Goal: Task Accomplishment & Management: Use online tool/utility

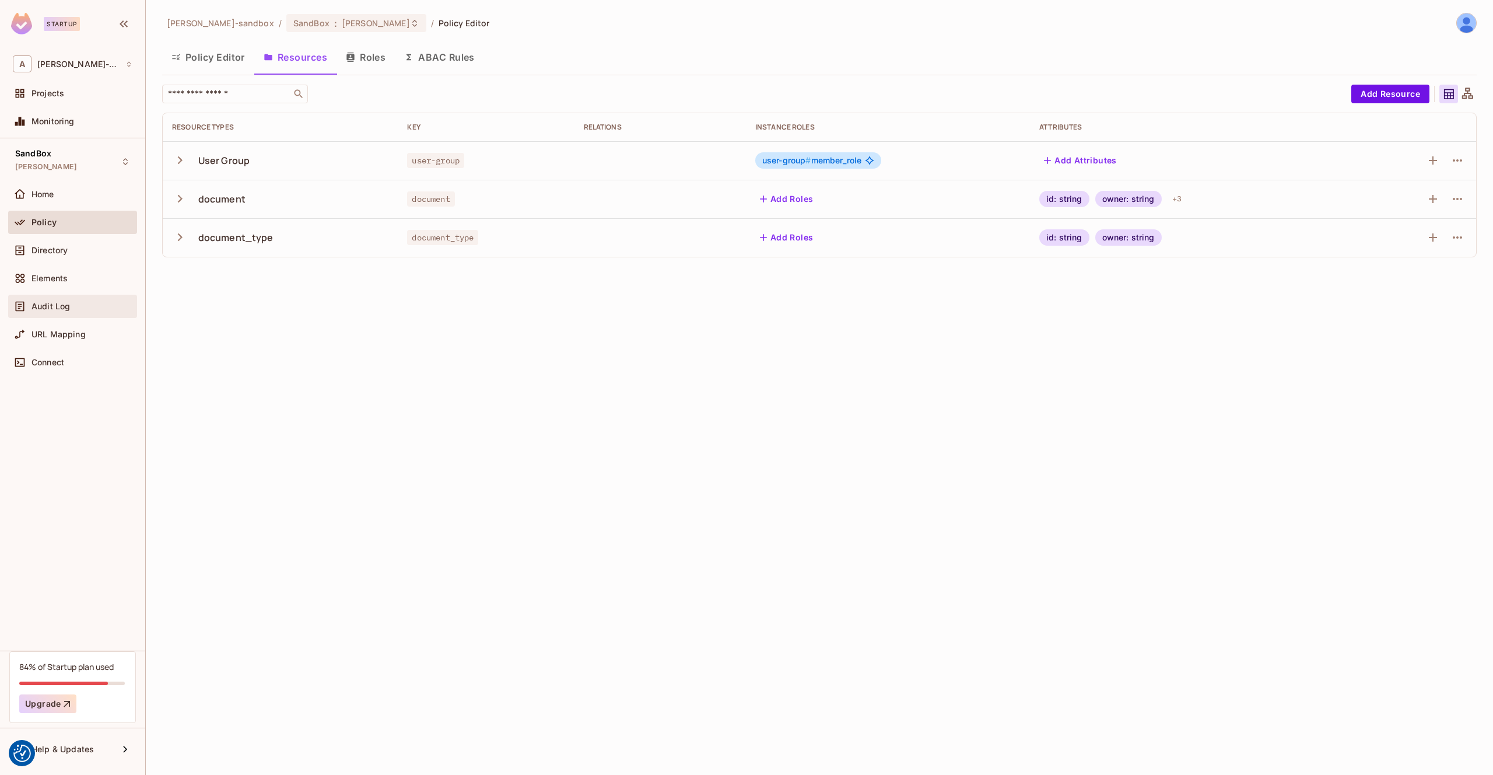
click at [70, 310] on div "Audit Log" at bounding box center [81, 306] width 101 height 9
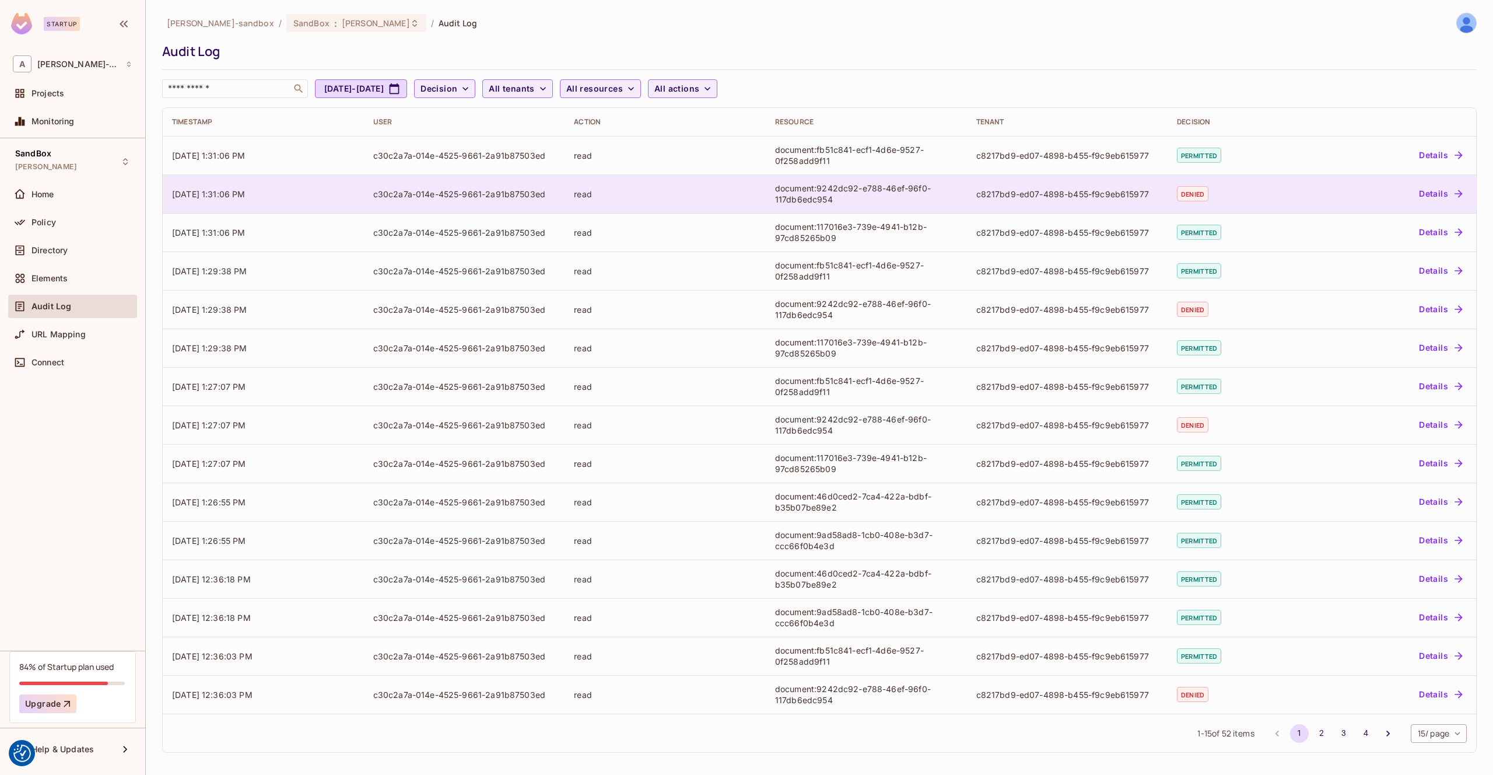
click at [366, 192] on td "c30c2a7a-014e-4525-9661-2a91b87503ed" at bounding box center [464, 193] width 201 height 38
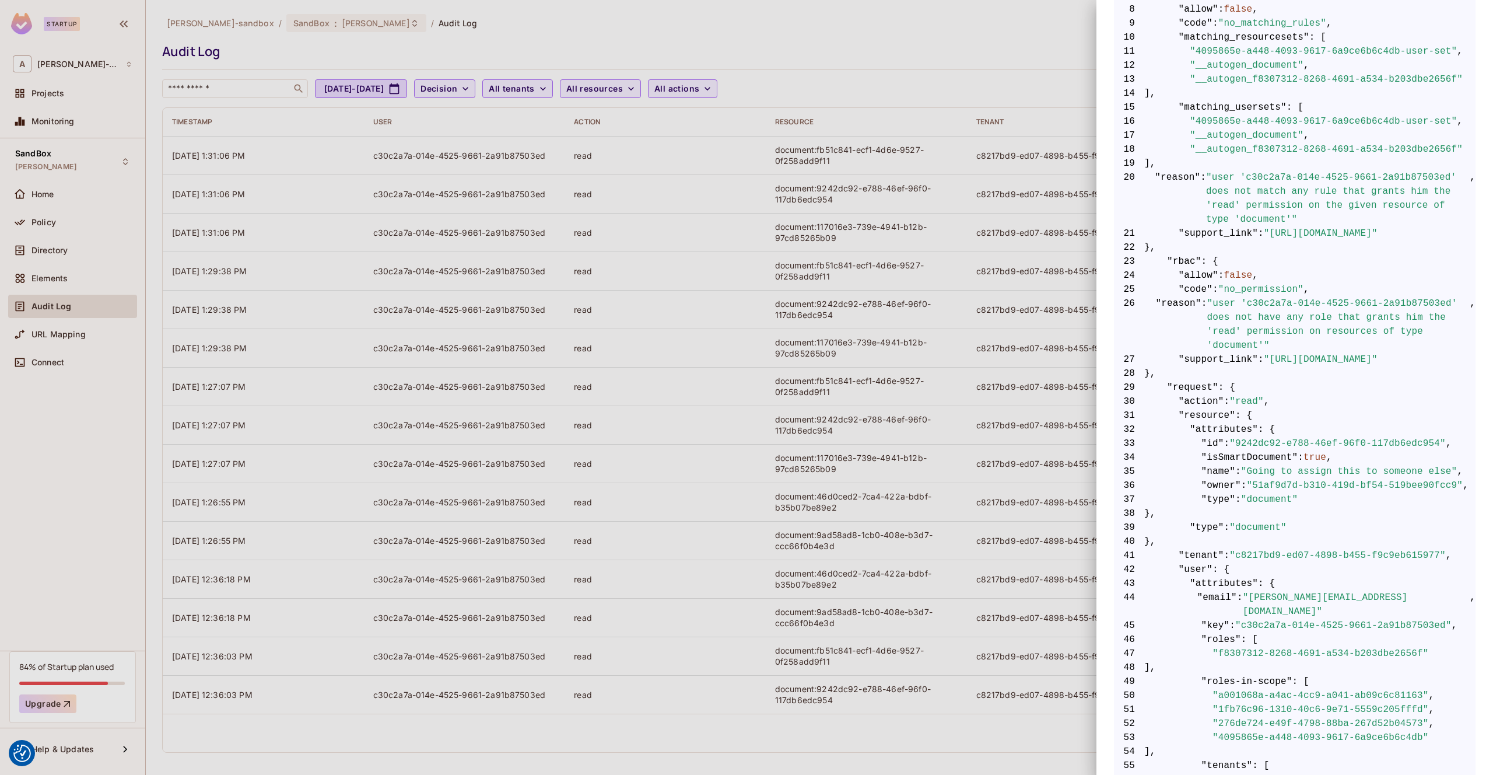
scroll to position [335, 0]
click at [796, 216] on div at bounding box center [746, 387] width 1493 height 775
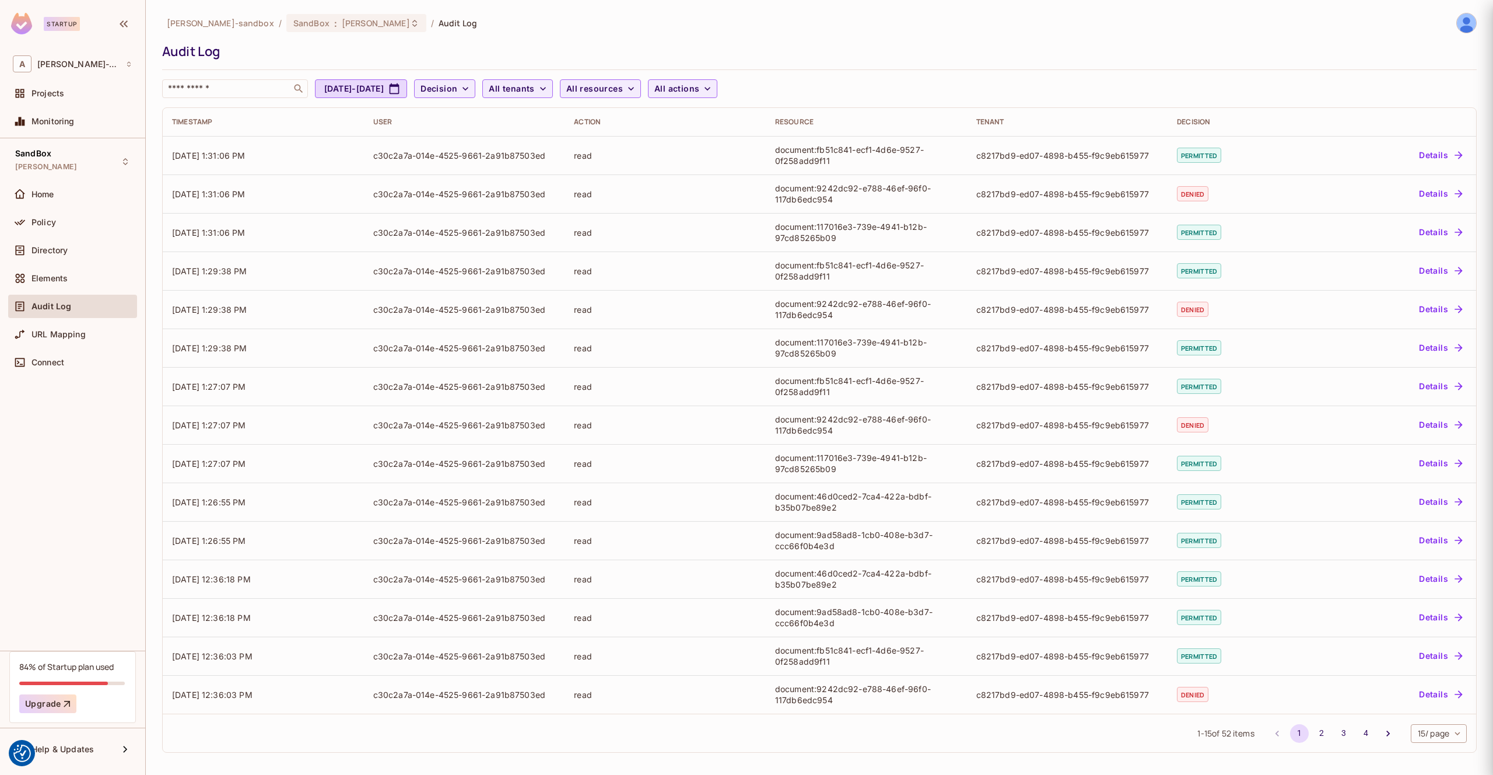
scroll to position [0, 0]
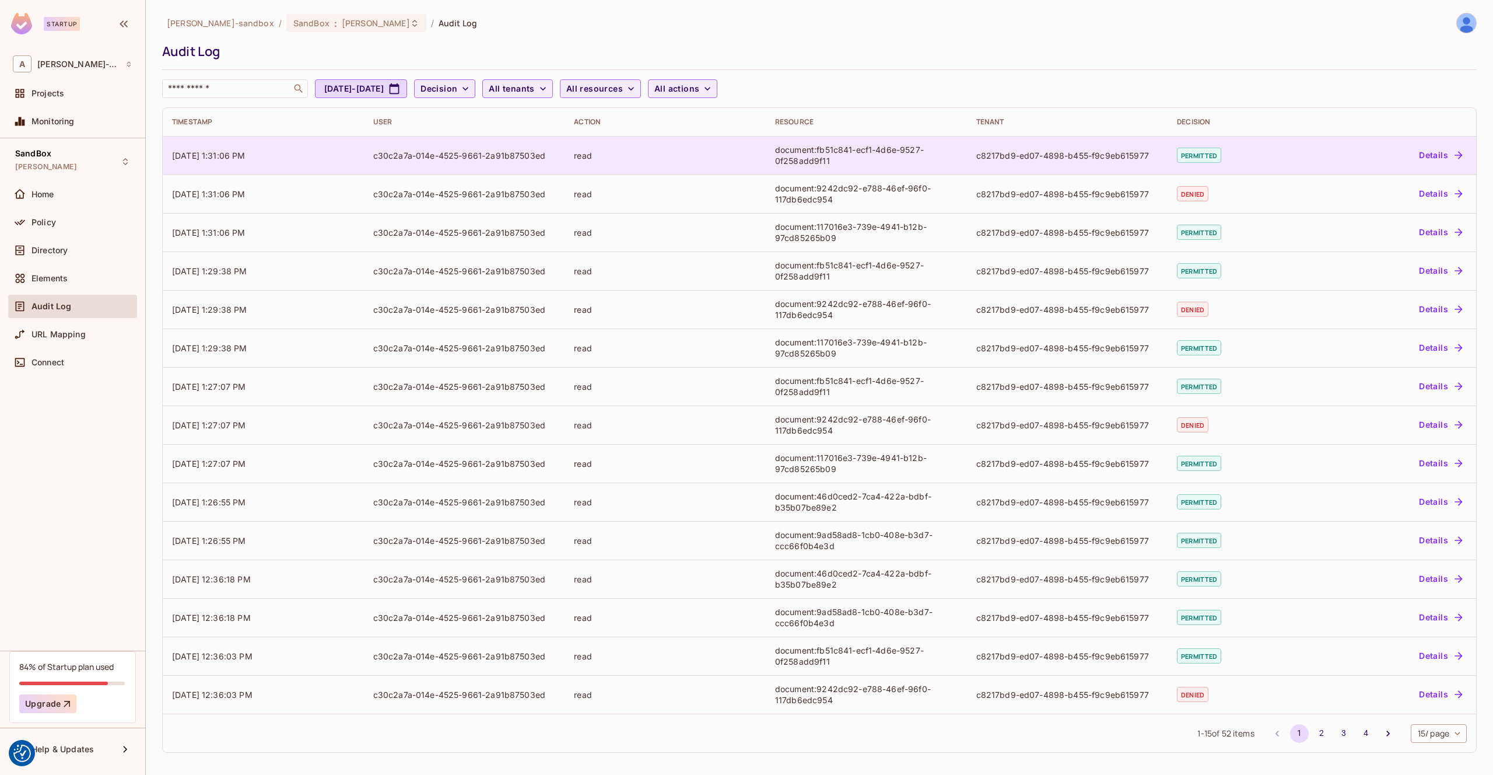
click at [761, 160] on td "read" at bounding box center [665, 155] width 201 height 38
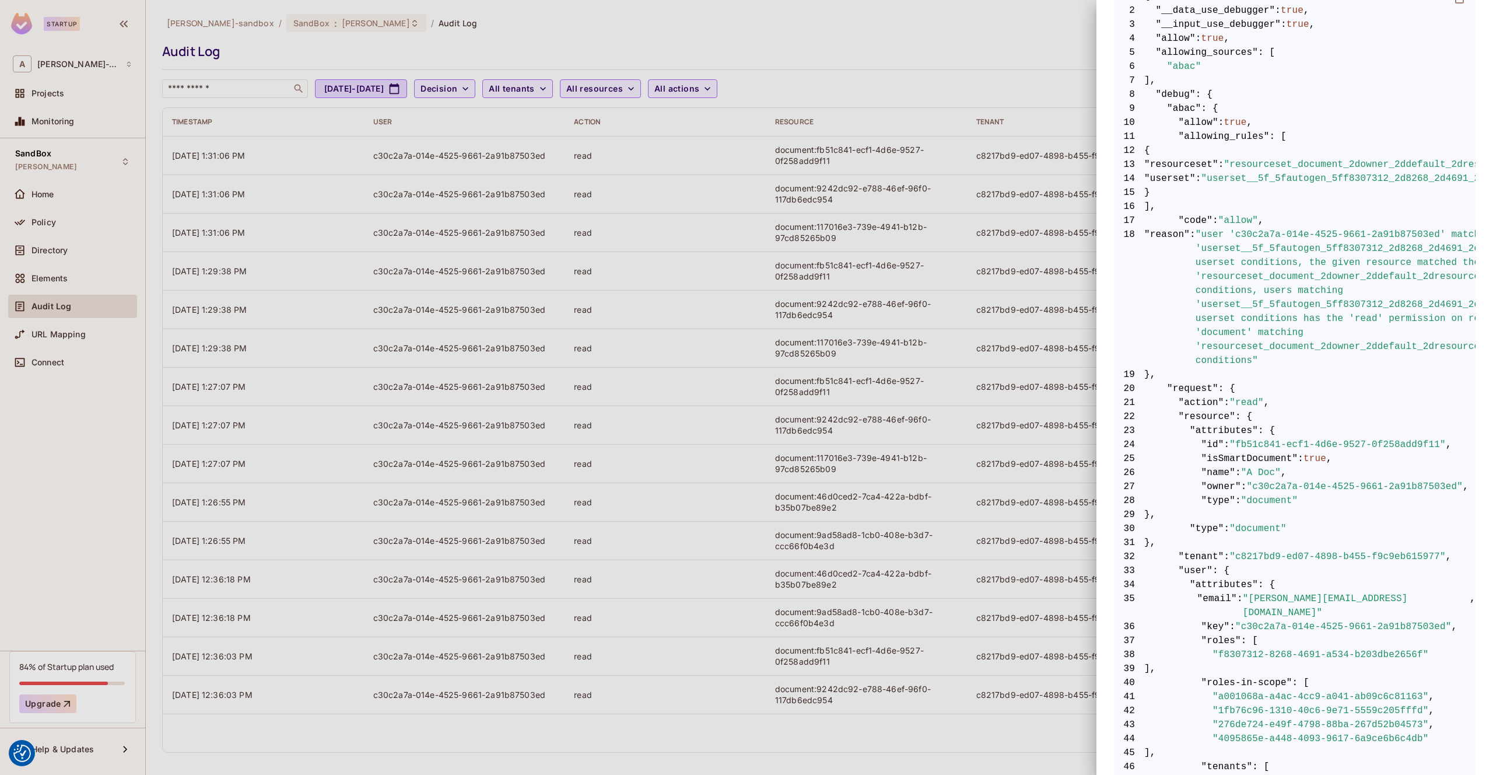
click at [943, 143] on div at bounding box center [746, 387] width 1493 height 775
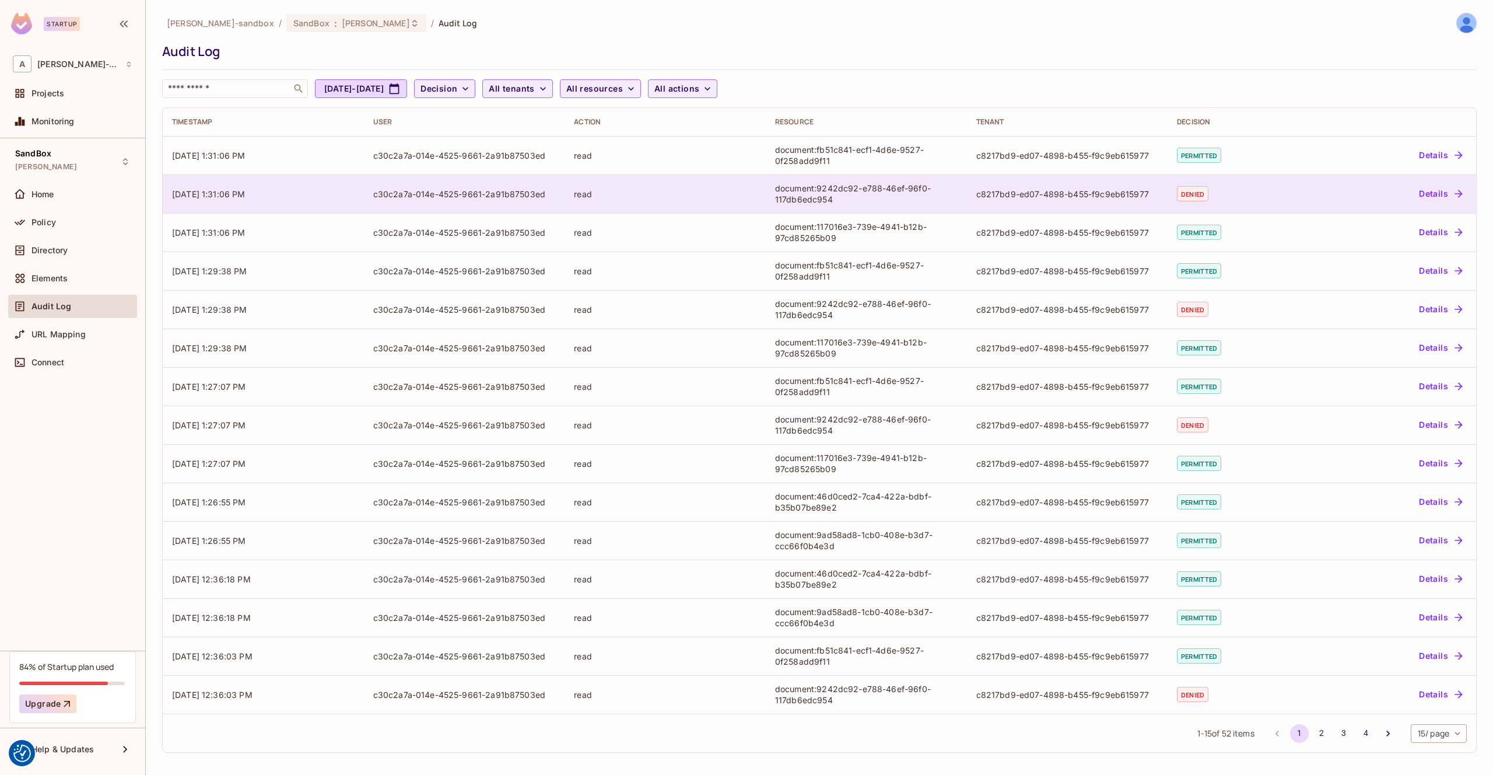
click at [772, 191] on td "document:9242dc92-e788-46ef-96f0-117db6edc954" at bounding box center [866, 193] width 201 height 38
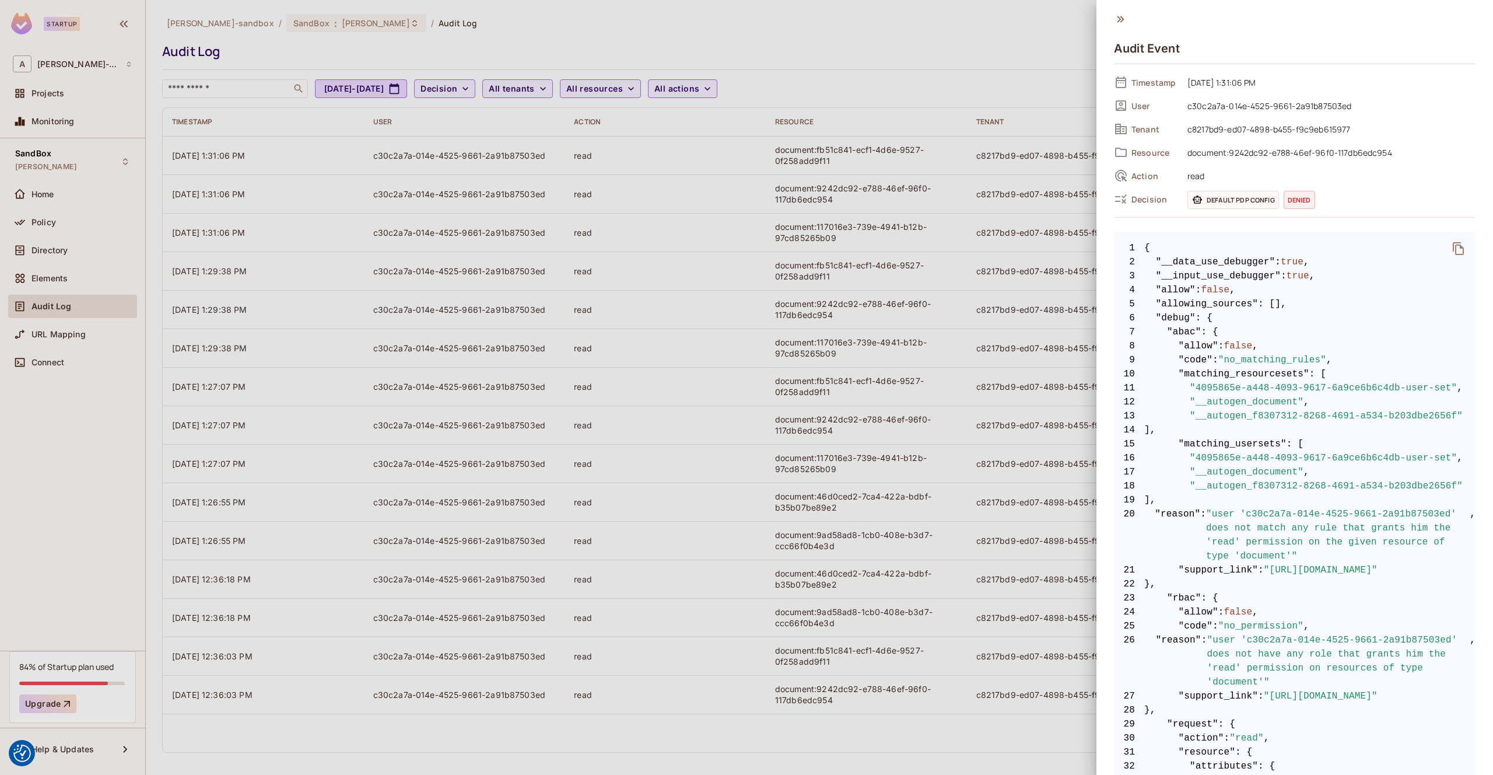
click at [1348, 339] on span "8 "allow" : false ," at bounding box center [1295, 346] width 362 height 14
click at [1460, 253] on icon "delete" at bounding box center [1459, 248] width 14 height 14
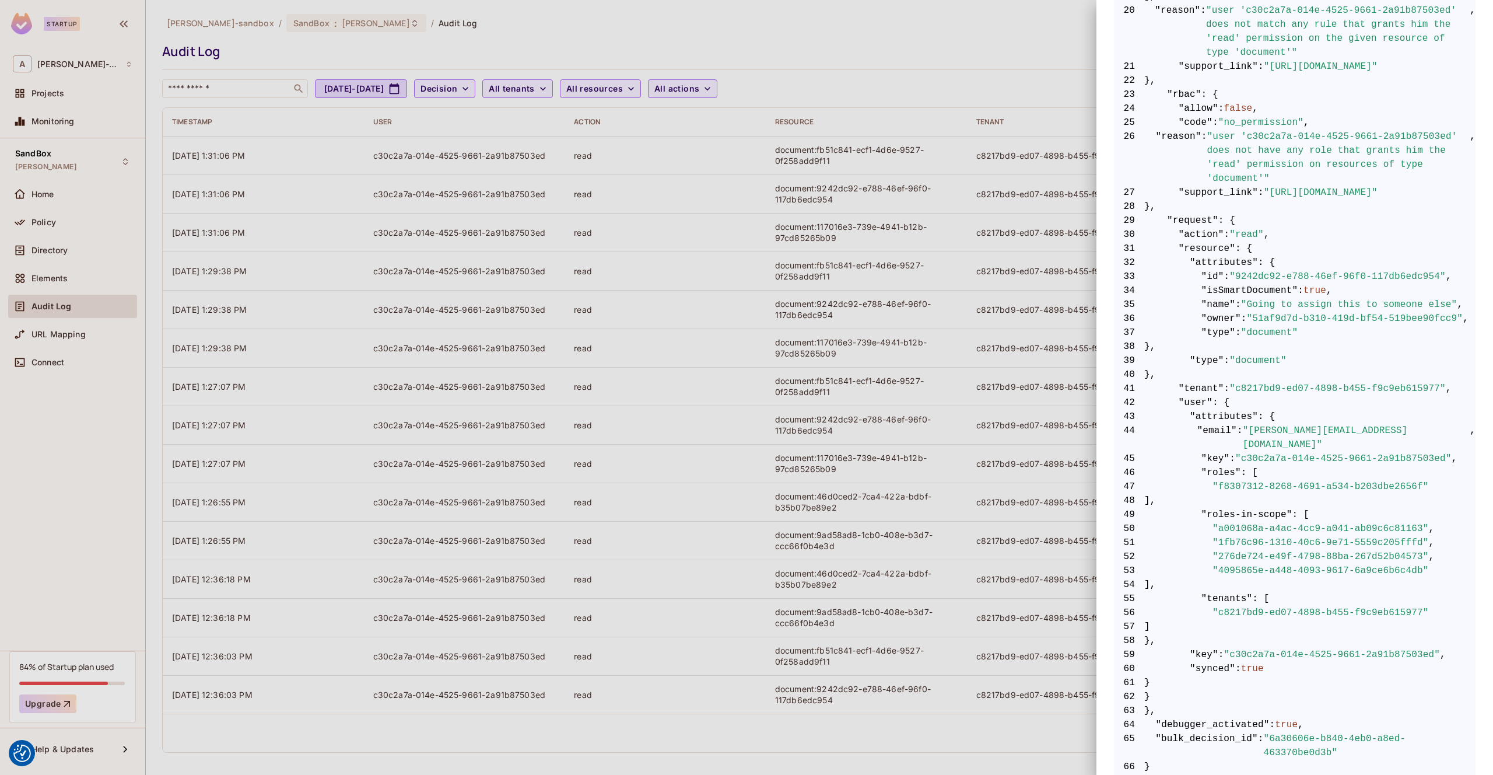
scroll to position [508, 0]
click at [858, 27] on div at bounding box center [746, 387] width 1493 height 775
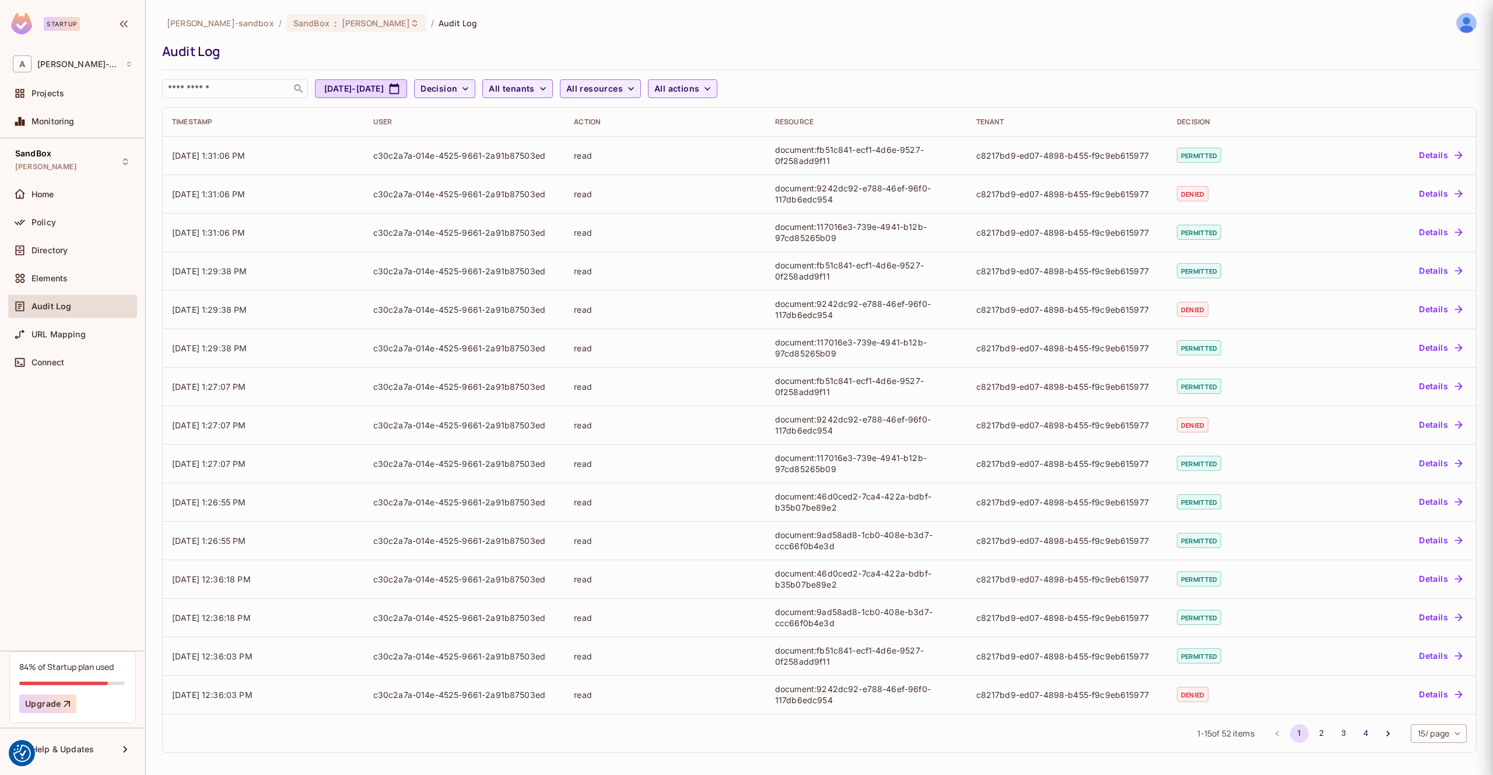
scroll to position [0, 0]
click at [62, 215] on div "Policy" at bounding box center [73, 222] width 120 height 14
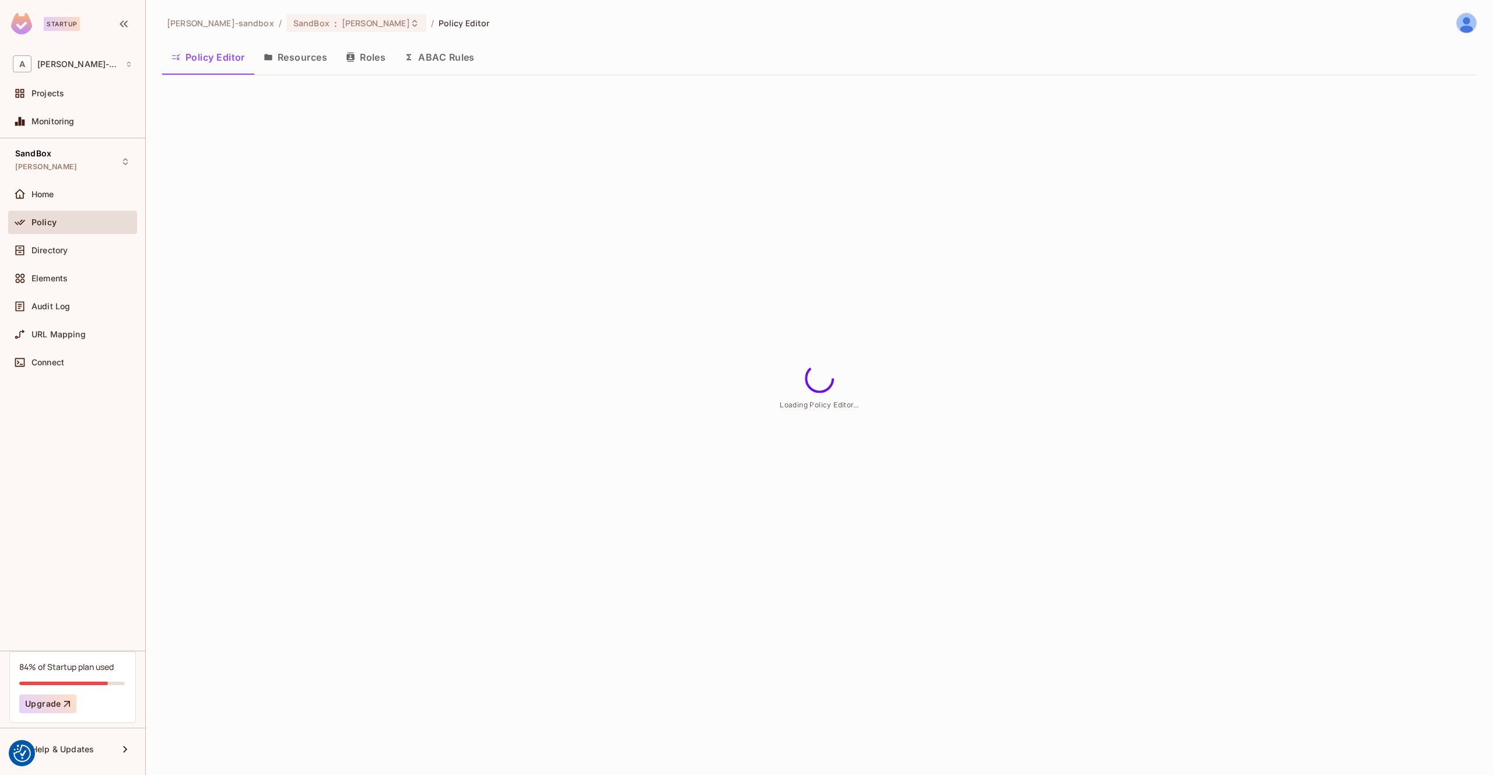
click at [309, 52] on button "Resources" at bounding box center [295, 57] width 82 height 29
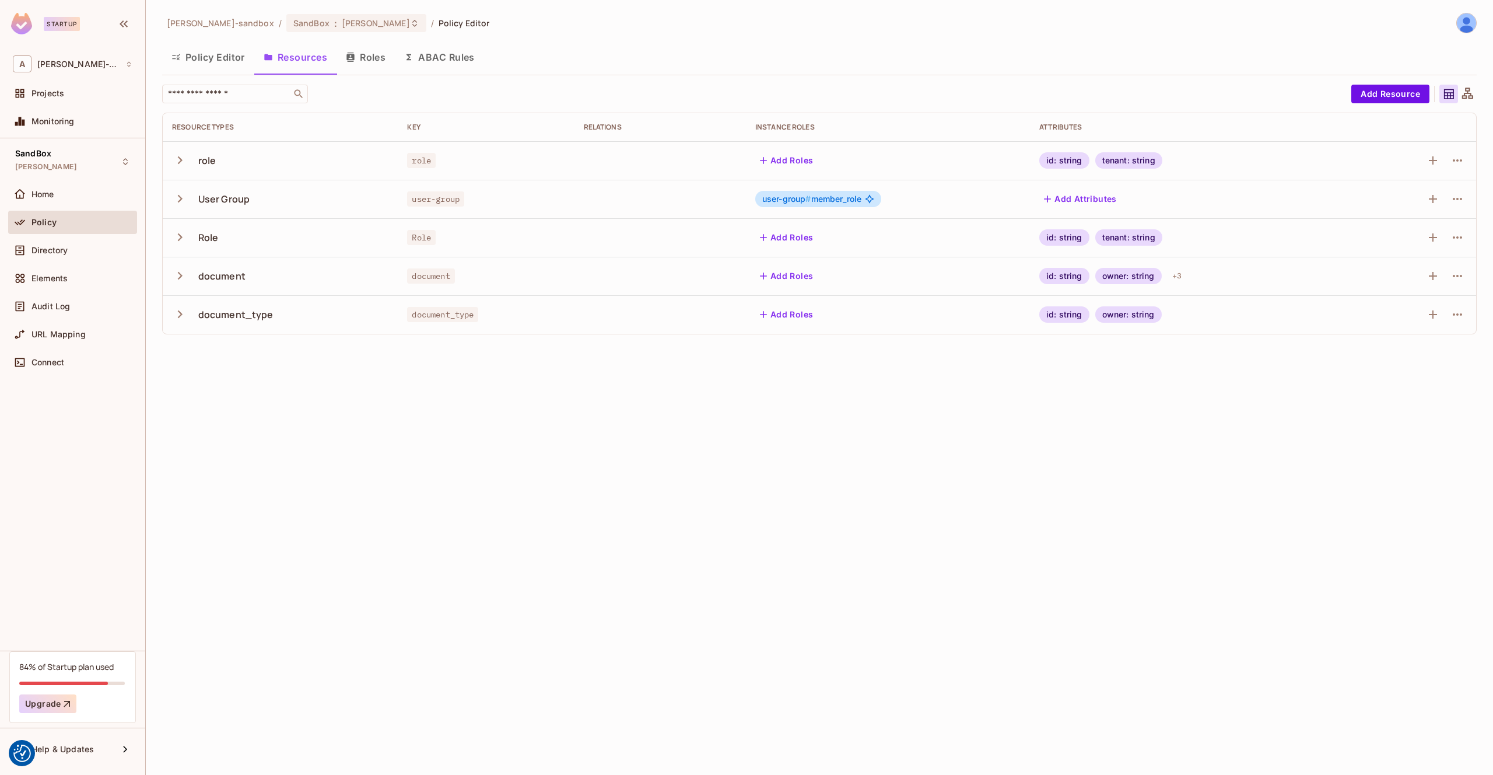
click at [425, 58] on button "ABAC Rules" at bounding box center [439, 57] width 89 height 29
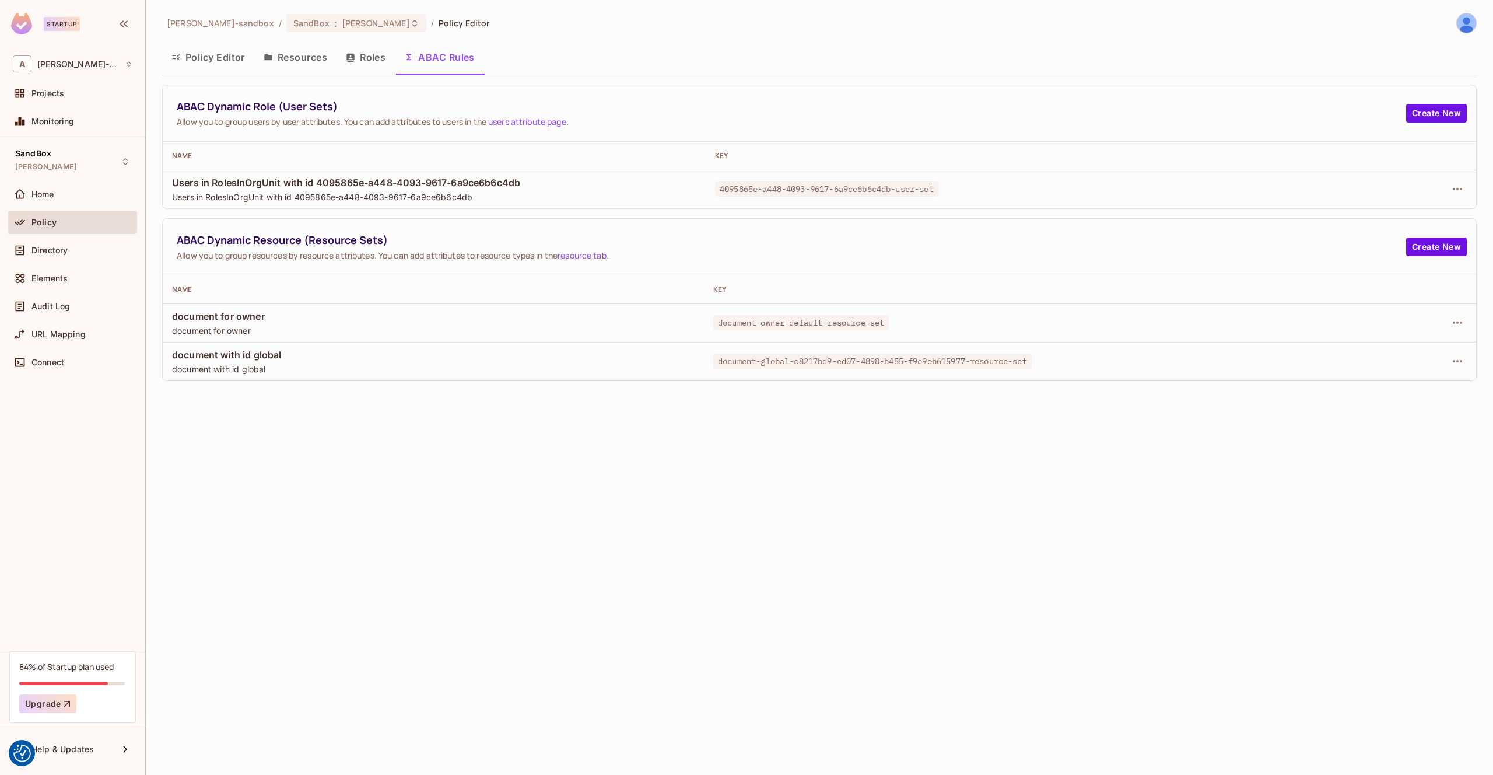
click at [577, 347] on td "document with id global document with id global" at bounding box center [433, 361] width 541 height 38
click at [618, 360] on span "document with id global" at bounding box center [433, 354] width 523 height 13
click at [1453, 360] on icon "button" at bounding box center [1457, 361] width 9 height 2
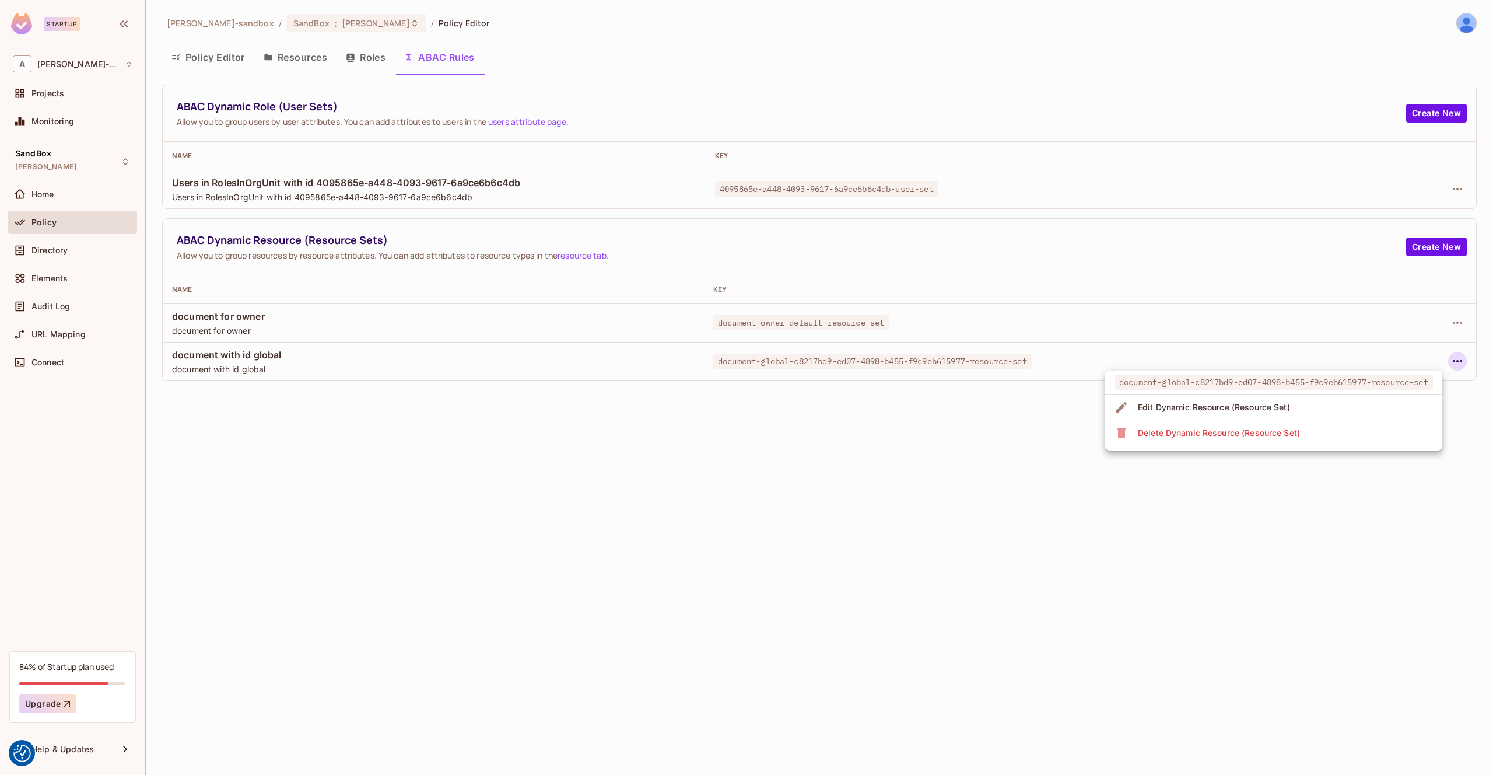
click at [1366, 409] on li "Edit Dynamic Resource (Resource Set)" at bounding box center [1273, 407] width 337 height 26
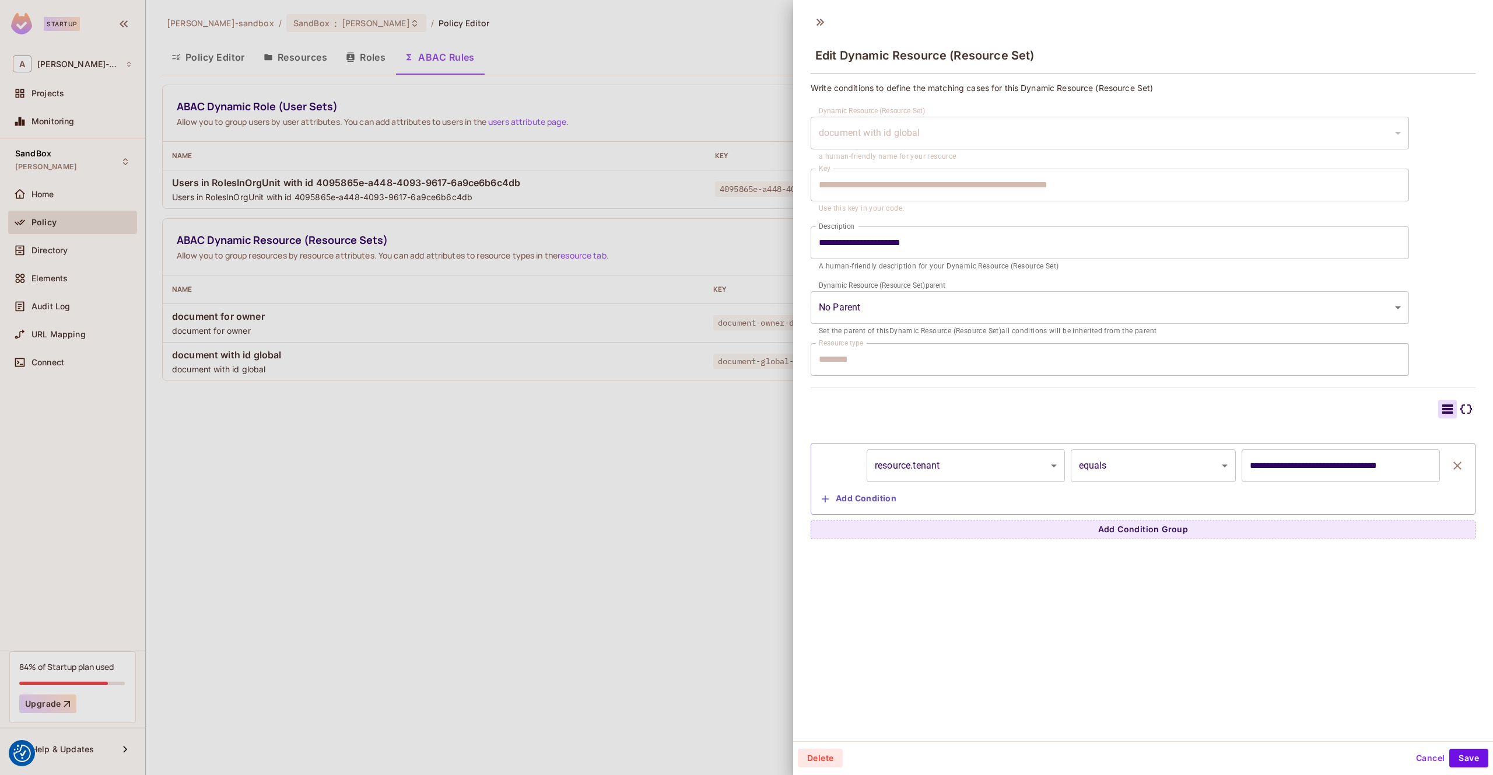
click at [612, 405] on div at bounding box center [746, 387] width 1493 height 775
